Goal: Complete application form

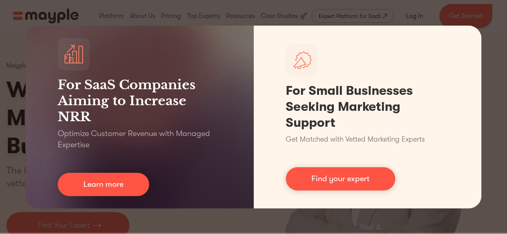
click at [0, 52] on div "For SaaS Companies Aiming to Increase NRR Optimize Customer Revenue with Manage…" at bounding box center [253, 117] width 507 height 234
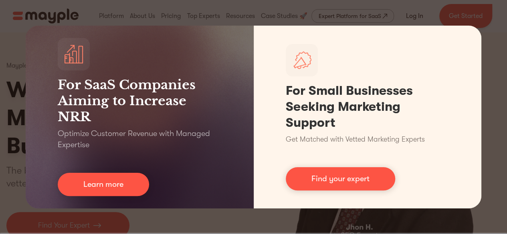
click at [488, 86] on div "For SaaS Companies Aiming to Increase NRR Optimize Customer Revenue with Manage…" at bounding box center [253, 117] width 507 height 234
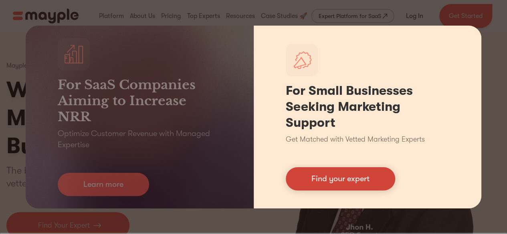
click at [336, 173] on link "Find your expert" at bounding box center [340, 178] width 109 height 23
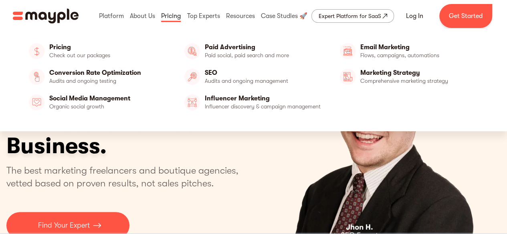
click at [166, 18] on link at bounding box center [171, 16] width 24 height 26
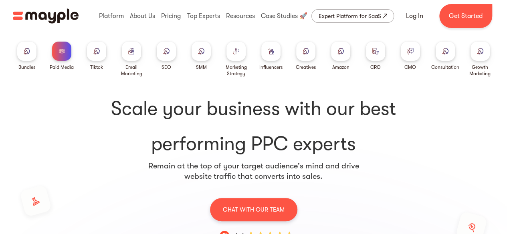
click at [172, 54] on div at bounding box center [166, 51] width 19 height 19
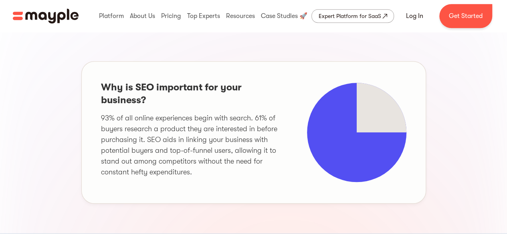
scroll to position [272, 0]
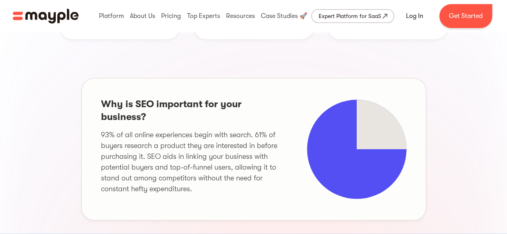
click at [461, 18] on link "Get Started" at bounding box center [465, 16] width 53 height 24
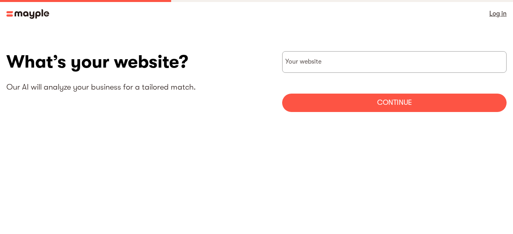
click at [239, 79] on div "What’s your website? Our AI will analyze your business for a tailored match." at bounding box center [131, 76] width 250 height 51
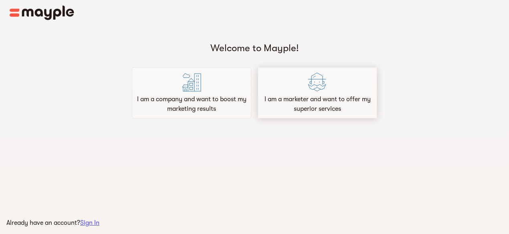
click at [336, 102] on p "I am a marketer and want to offer my superior services" at bounding box center [317, 104] width 112 height 19
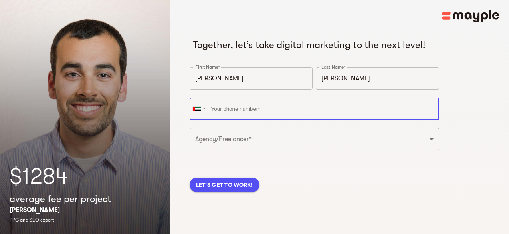
click at [271, 120] on input "tel" at bounding box center [314, 109] width 250 height 22
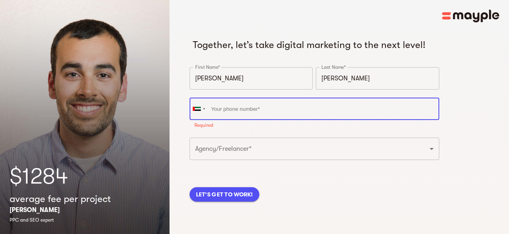
click at [232, 120] on input "tel" at bounding box center [314, 109] width 250 height 22
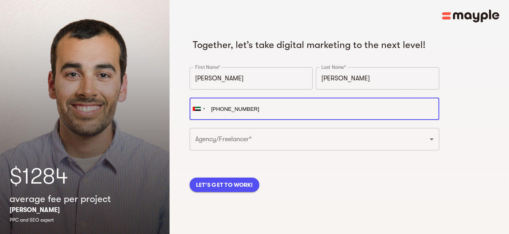
click at [222, 120] on input "+971557937518" at bounding box center [314, 109] width 250 height 22
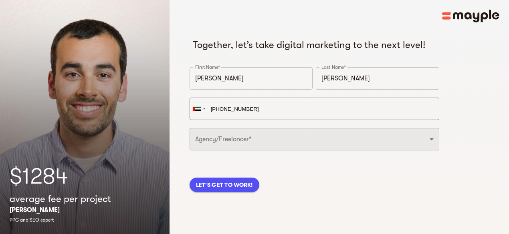
type input "+971 55 793 7518"
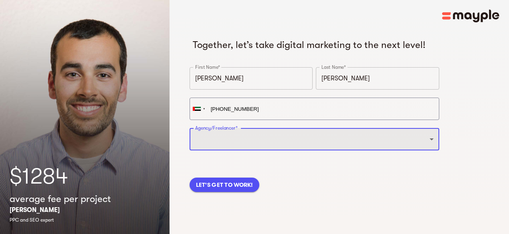
click at [261, 143] on select "Freelancer Digital Agency" at bounding box center [314, 139] width 250 height 22
select select "DIGITAL_AGENCY"
click at [189, 141] on select "Freelancer Digital Agency" at bounding box center [314, 139] width 250 height 22
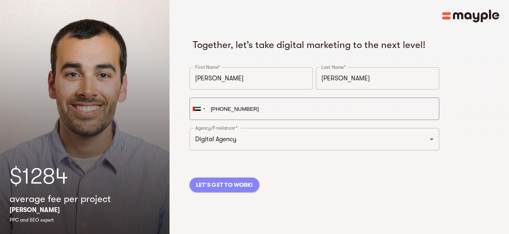
click at [236, 190] on span "LET'S GET TO WORK!" at bounding box center [224, 185] width 57 height 10
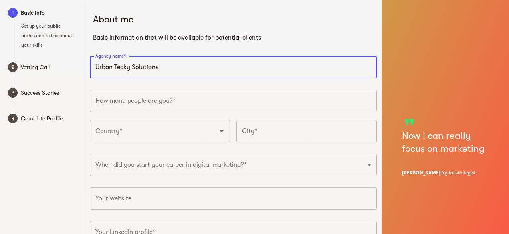
type input "Urban Tecky Solutions"
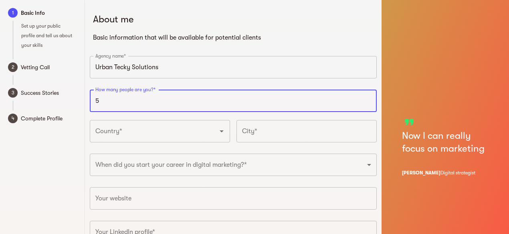
type input "5"
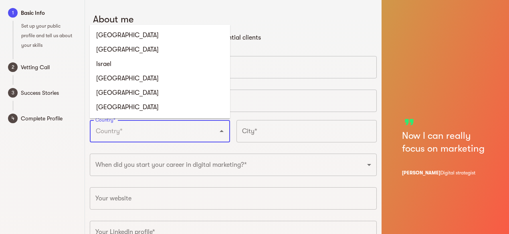
click at [150, 133] on input "Country*" at bounding box center [148, 131] width 111 height 15
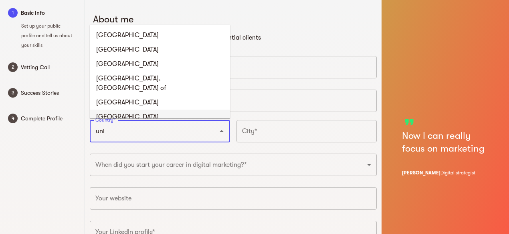
click at [142, 114] on li "United Arab Emirates" at bounding box center [160, 117] width 140 height 14
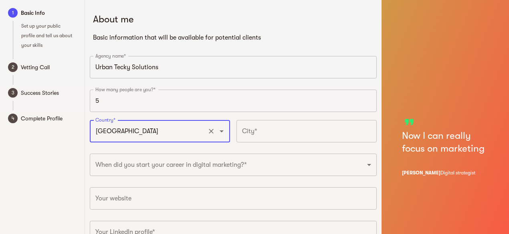
type input "United Arab Emirates"
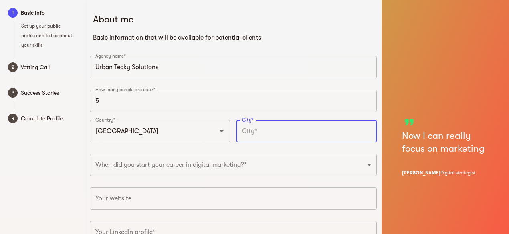
click at [287, 137] on input "text" at bounding box center [306, 131] width 140 height 22
type input "Dubai"
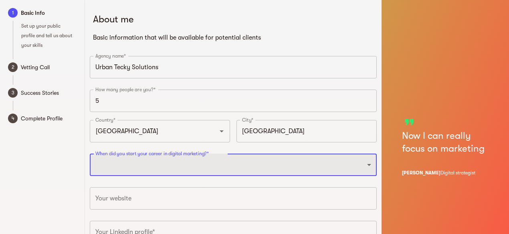
click at [233, 157] on select "2025 2024 2023 2022 2021 2020 2019 2018 2017 2016 2015 2014 2013 2012 2011 2010…" at bounding box center [233, 165] width 287 height 22
select select "2022"
click at [90, 154] on select "2025 2024 2023 2022 2021 2020 2019 2018 2017 2016 2015 2014 2013 2012 2011 2010…" at bounding box center [233, 165] width 287 height 22
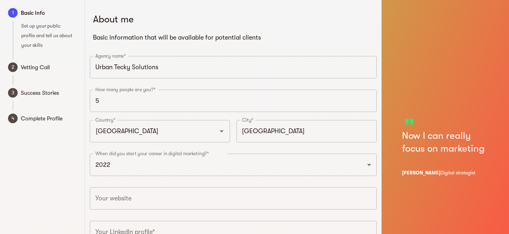
click at [54, 173] on div "1 Basic Info Set up your public profile and tell us about your skills 2 Vetting…" at bounding box center [42, 146] width 85 height 292
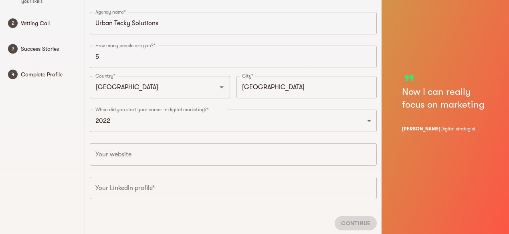
scroll to position [67, 0]
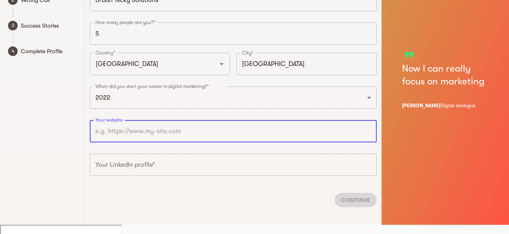
click at [138, 141] on input "text" at bounding box center [233, 131] width 287 height 22
type input "https://www.urbantecky.online"
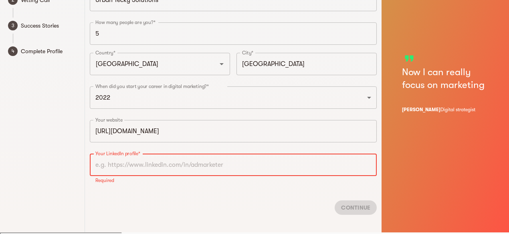
paste input "https://www.linkedin.com/in/suhel-seo-ads-realestate/"
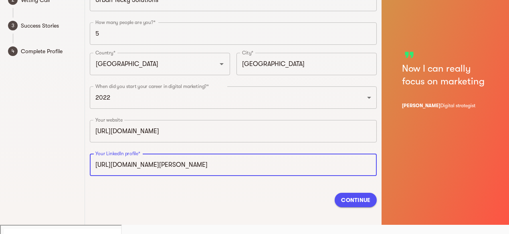
type input "https://www.linkedin.com/in/suhel-seo-ads-realestate"
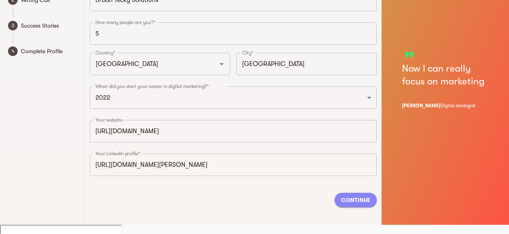
click at [365, 195] on span "Continue" at bounding box center [355, 200] width 29 height 10
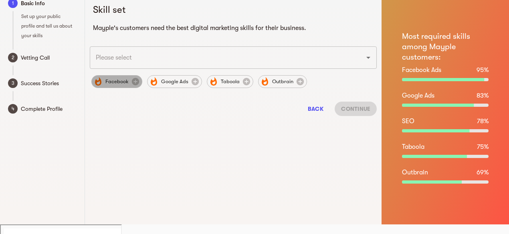
click at [119, 85] on span "Facebook" at bounding box center [117, 82] width 33 height 10
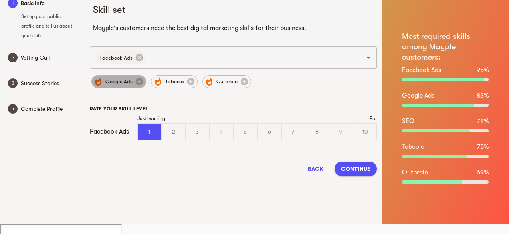
click at [114, 83] on span "Google Ads" at bounding box center [119, 82] width 37 height 10
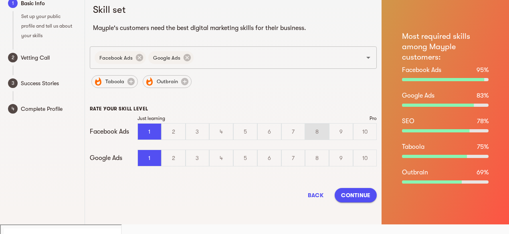
click at [318, 133] on div "8" at bounding box center [316, 132] width 23 height 16
click at [0, 0] on input "8" at bounding box center [0, 0] width 0 height 0
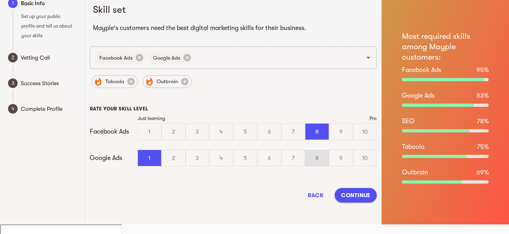
click at [318, 154] on div "8" at bounding box center [316, 158] width 23 height 16
click at [0, 0] on input "8" at bounding box center [0, 0] width 0 height 0
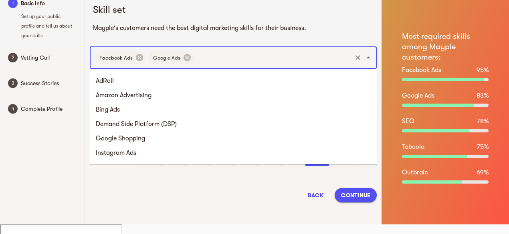
click at [232, 55] on input "text" at bounding box center [273, 57] width 156 height 15
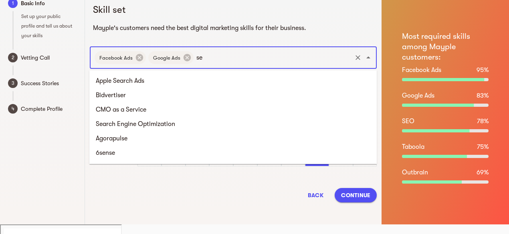
type input "s"
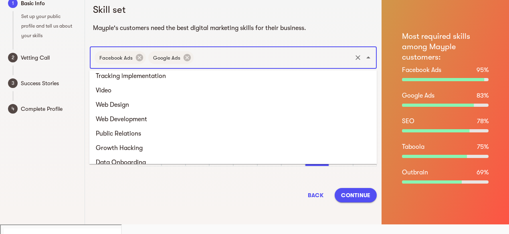
scroll to position [538, 0]
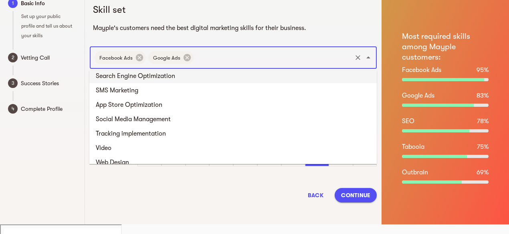
click at [135, 80] on li "Search Engine Optimization" at bounding box center [232, 76] width 287 height 14
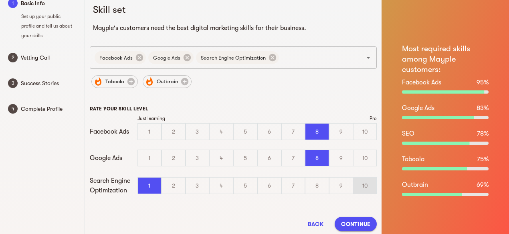
click at [366, 185] on div "10" at bounding box center [364, 186] width 23 height 16
click at [0, 0] on input "10" at bounding box center [0, 0] width 0 height 0
click at [185, 61] on icon at bounding box center [186, 57] width 7 height 7
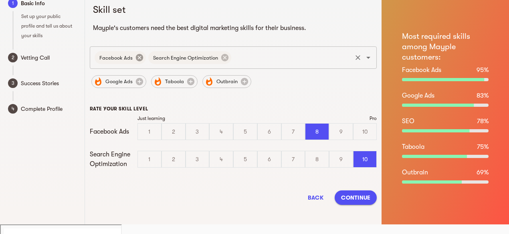
click at [141, 60] on icon at bounding box center [138, 57] width 7 height 7
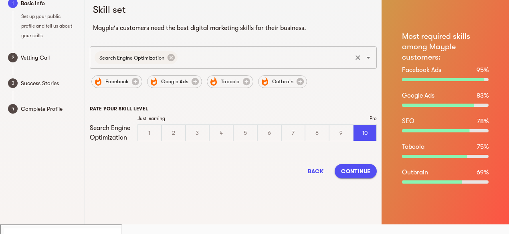
click at [170, 51] on div "Search Engine Optimization" at bounding box center [136, 57] width 83 height 13
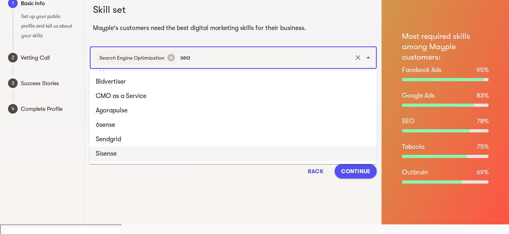
scroll to position [0, 0]
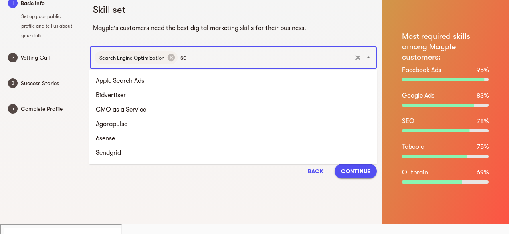
type input "s"
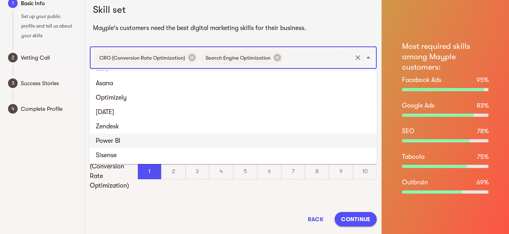
scroll to position [1267, 0]
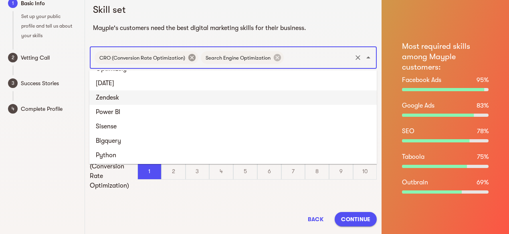
click at [191, 60] on icon at bounding box center [191, 57] width 7 height 7
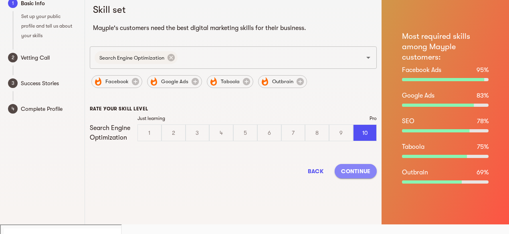
click at [356, 176] on span "Continue" at bounding box center [355, 172] width 29 height 10
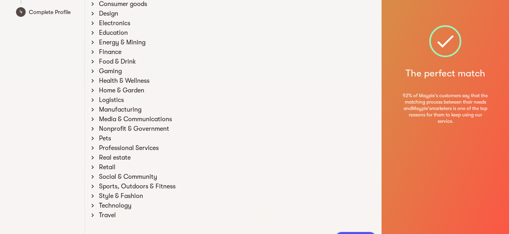
scroll to position [154, 0]
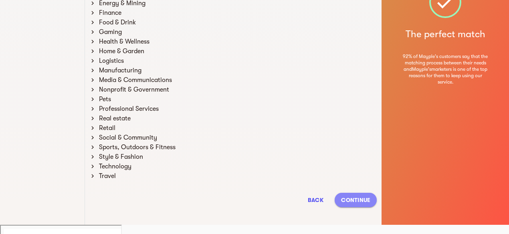
click at [361, 201] on span "Continue" at bounding box center [355, 200] width 29 height 10
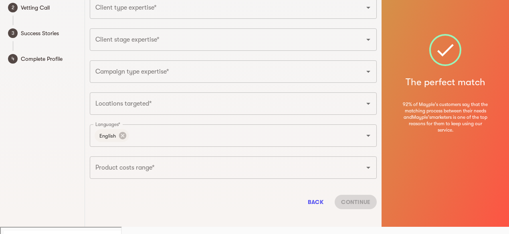
click at [38, 137] on div "1 Basic Info Set up your public profile and tell us about your skills 2 Vetting…" at bounding box center [42, 83] width 85 height 287
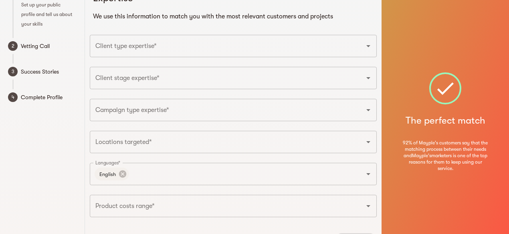
scroll to position [0, 0]
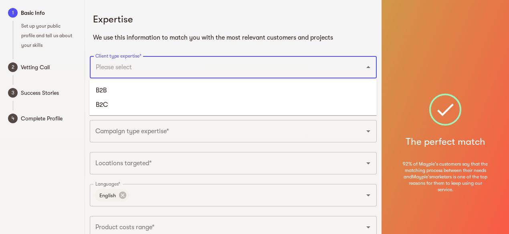
click at [190, 69] on input "Client type expertise*" at bounding box center [222, 67] width 258 height 15
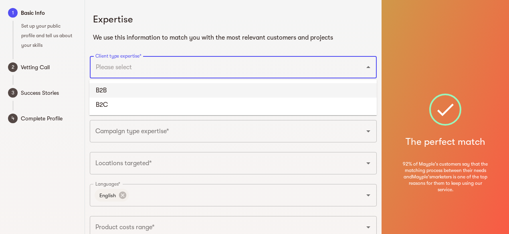
click at [132, 86] on li "B2B" at bounding box center [232, 90] width 287 height 14
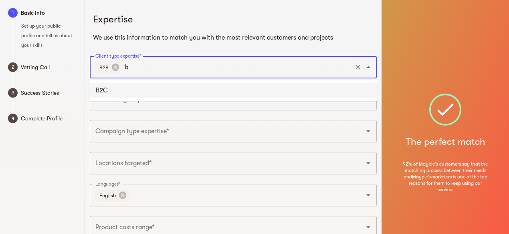
type input "b2"
click at [126, 90] on li "B2C" at bounding box center [232, 90] width 287 height 14
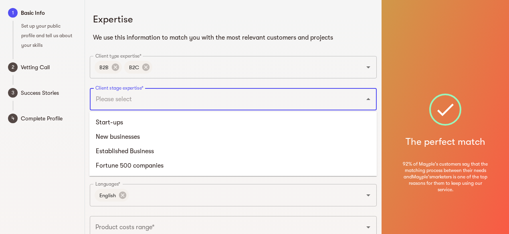
click at [141, 96] on input "Client stage expertise*" at bounding box center [222, 99] width 258 height 15
click at [125, 150] on li "Established Business" at bounding box center [232, 151] width 287 height 14
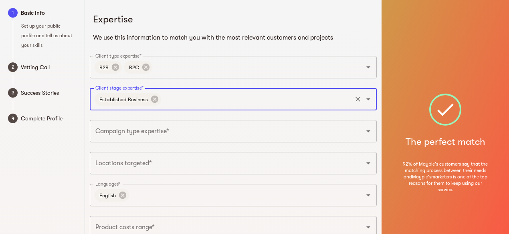
click at [180, 107] on div "Established Business Client stage expertise*" at bounding box center [233, 99] width 287 height 22
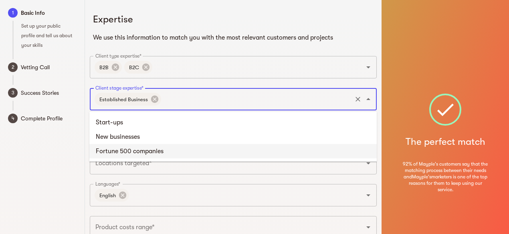
click at [180, 97] on input "Client stage expertise*" at bounding box center [256, 99] width 189 height 15
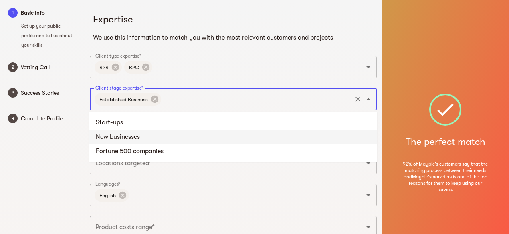
click at [139, 137] on li "New businesses" at bounding box center [232, 137] width 287 height 14
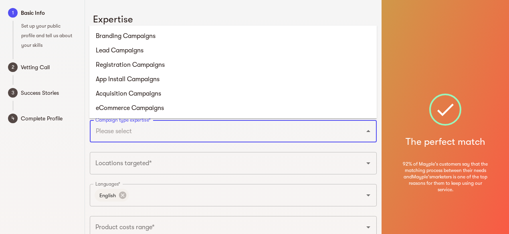
click at [167, 125] on input "Campaign type expertise*" at bounding box center [222, 131] width 258 height 15
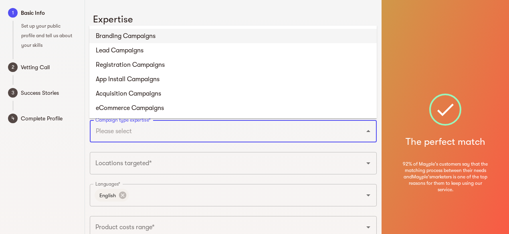
click at [136, 50] on li "Lead Campaigns" at bounding box center [232, 50] width 287 height 14
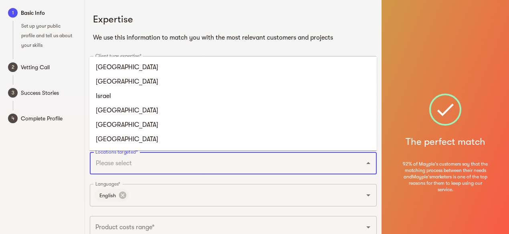
click at [146, 169] on input "Locations targeted*" at bounding box center [222, 163] width 258 height 15
type input "uni"
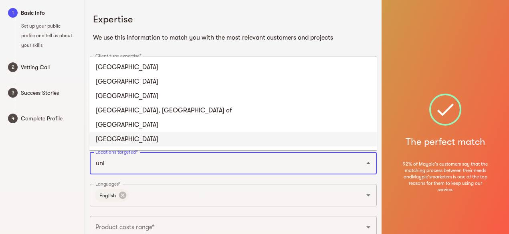
click at [143, 137] on li "United Arab Emirates" at bounding box center [232, 139] width 287 height 14
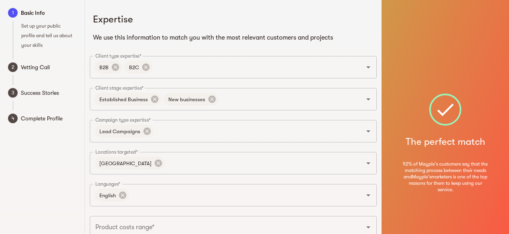
click at [67, 181] on div "1 Basic Info Set up your public profile and tell us about your skills 2 Vetting…" at bounding box center [42, 143] width 85 height 287
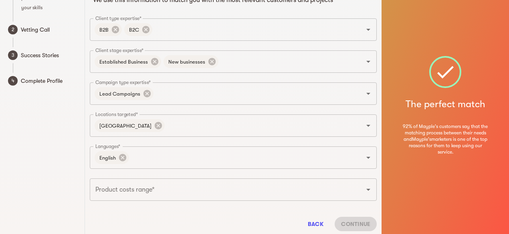
scroll to position [62, 0]
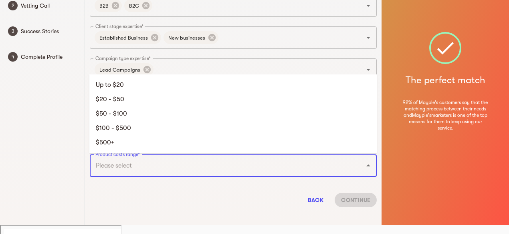
click at [140, 160] on input "Product costs range*" at bounding box center [222, 165] width 258 height 15
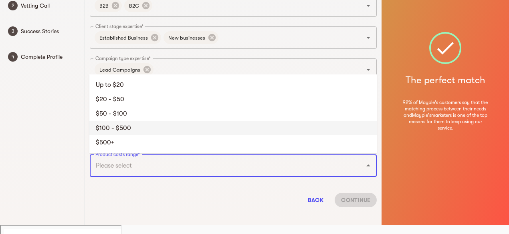
click at [121, 124] on li "$100 - $500" at bounding box center [232, 128] width 287 height 14
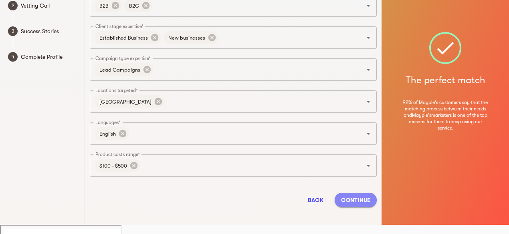
click at [354, 202] on span "Continue" at bounding box center [355, 200] width 29 height 10
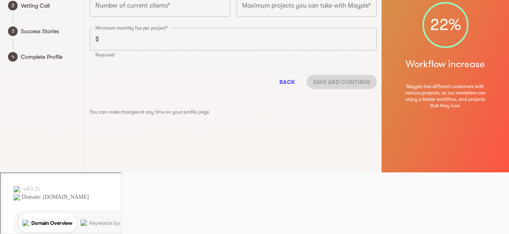
scroll to position [10, 0]
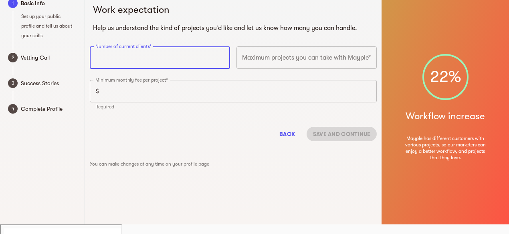
click at [183, 64] on input "number" at bounding box center [160, 57] width 140 height 22
type input "5"
type input "10"
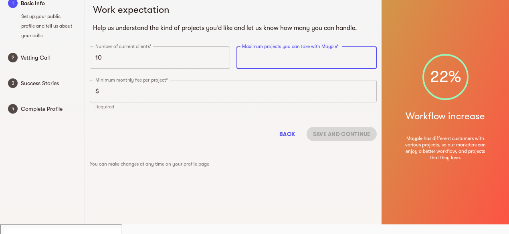
click at [285, 59] on input "number" at bounding box center [306, 57] width 140 height 22
type input "10"
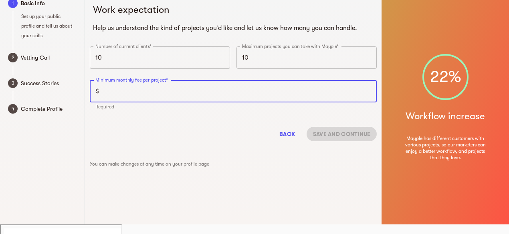
click at [134, 96] on input "number" at bounding box center [239, 91] width 275 height 22
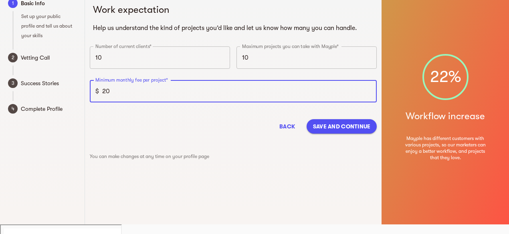
type input "2"
type input "500"
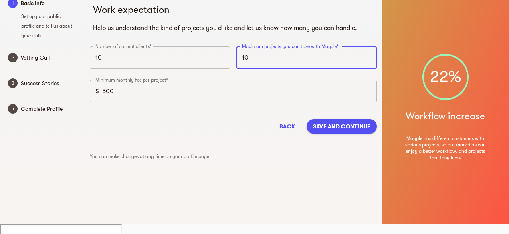
click at [267, 61] on input "10" at bounding box center [306, 57] width 140 height 22
type input "1"
type input "5"
type input "10"
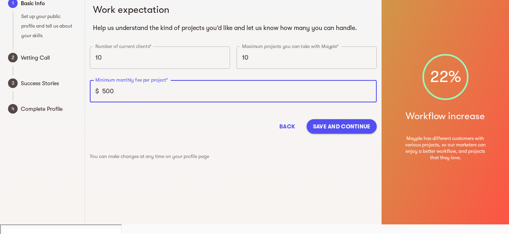
click at [148, 97] on input "500" at bounding box center [239, 91] width 275 height 22
type input "5"
type input "100"
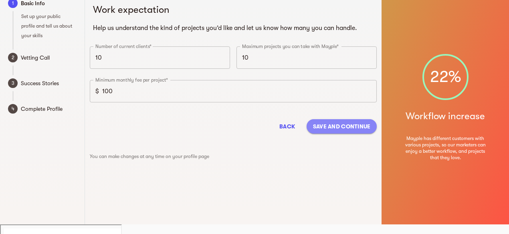
click at [334, 127] on span "Save and continue" at bounding box center [342, 127] width 58 height 10
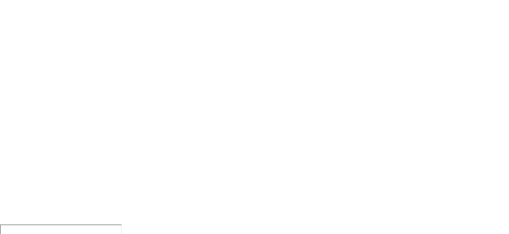
scroll to position [7, 0]
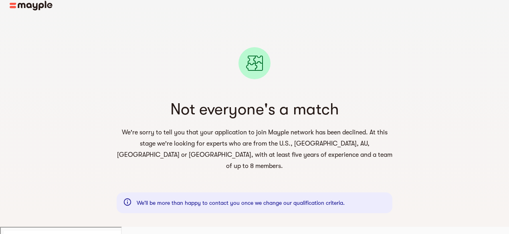
scroll to position [10, 0]
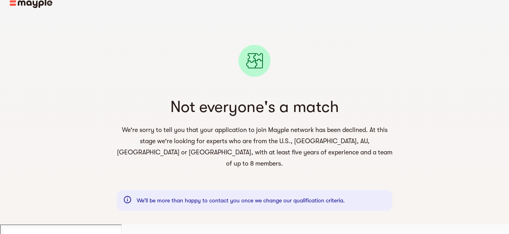
click at [104, 107] on div "Not everyone's a match We're sorry to tell you that your application to join Ma…" at bounding box center [254, 116] width 320 height 200
click at [91, 132] on div "Not everyone's a match We're sorry to tell you that your application to join Ma…" at bounding box center [254, 107] width 509 height 234
